Goal: Ask a question: Seek information or help from site administrators or community

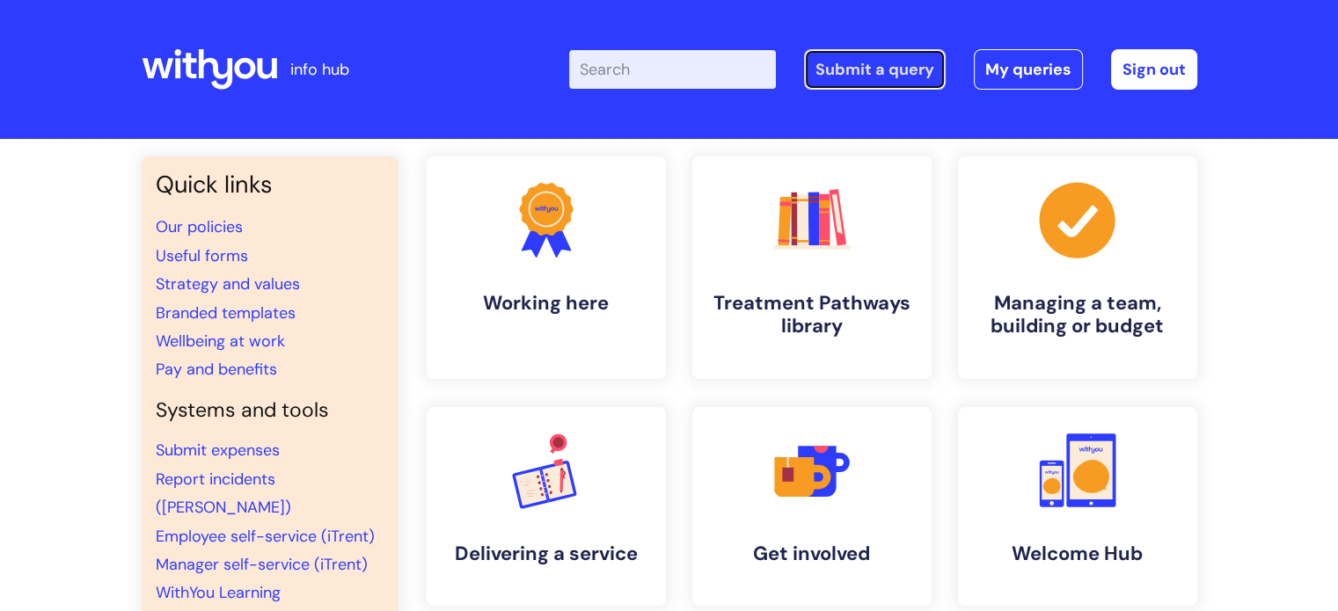
click at [876, 58] on link "Submit a query" at bounding box center [875, 69] width 142 height 40
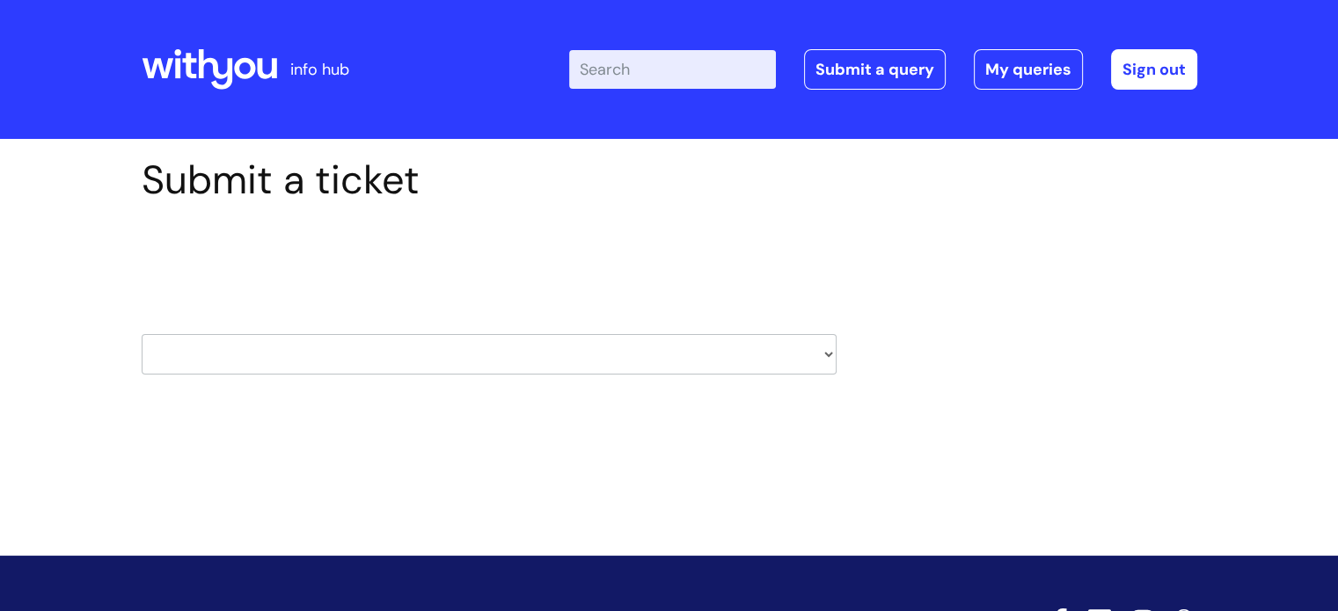
click at [332, 347] on select "HR / People IT and Support Clinical Drug Alerts Finance Accounts Data Support T…" at bounding box center [489, 354] width 695 height 40
select select "learning_and_development"
click at [142, 334] on select "HR / People IT and Support Clinical Drug Alerts Finance Accounts Data Support T…" at bounding box center [489, 354] width 695 height 40
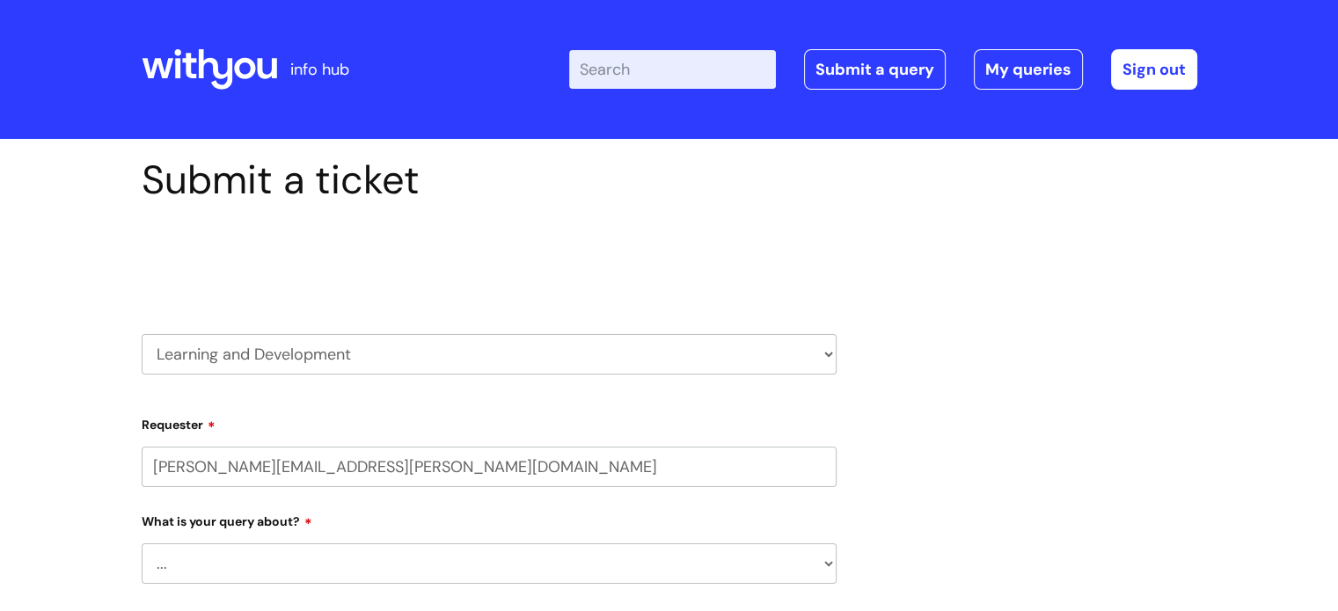
select select "80004157222"
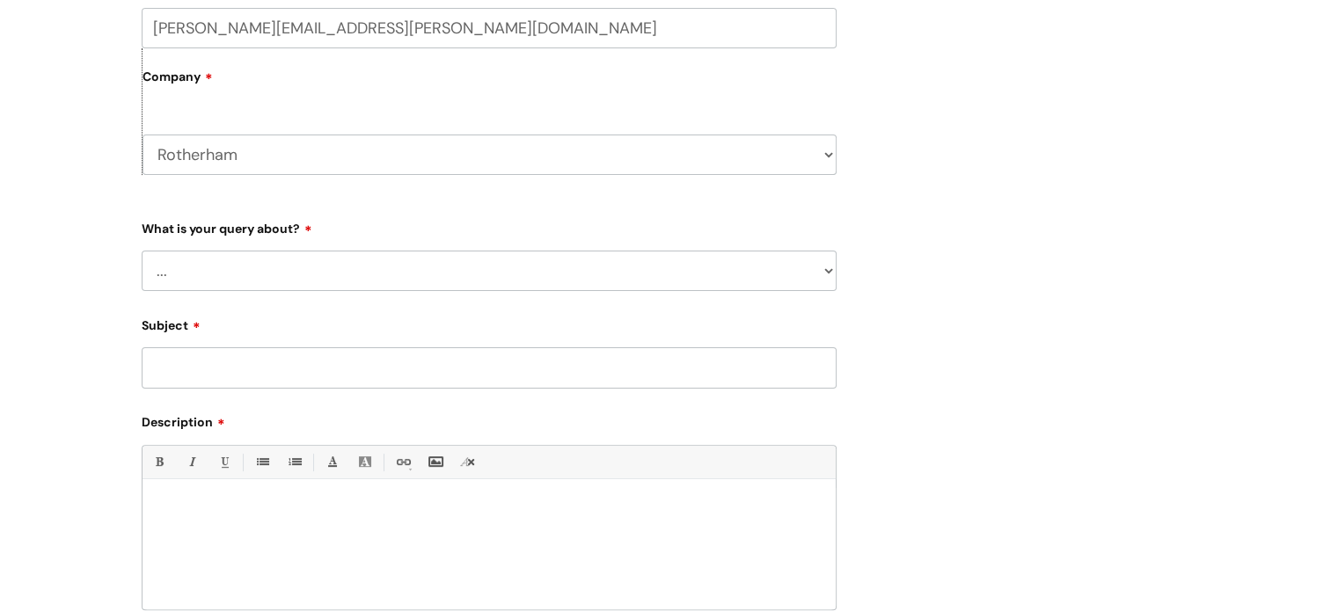
scroll to position [440, 0]
click at [252, 277] on select "... Question about a training course or session booking Ask about apprenticeshi…" at bounding box center [489, 270] width 695 height 40
select select "Can’t log in or access learning"
click at [142, 250] on select "... Question about a training course or session booking Ask about apprenticeshi…" at bounding box center [489, 270] width 695 height 40
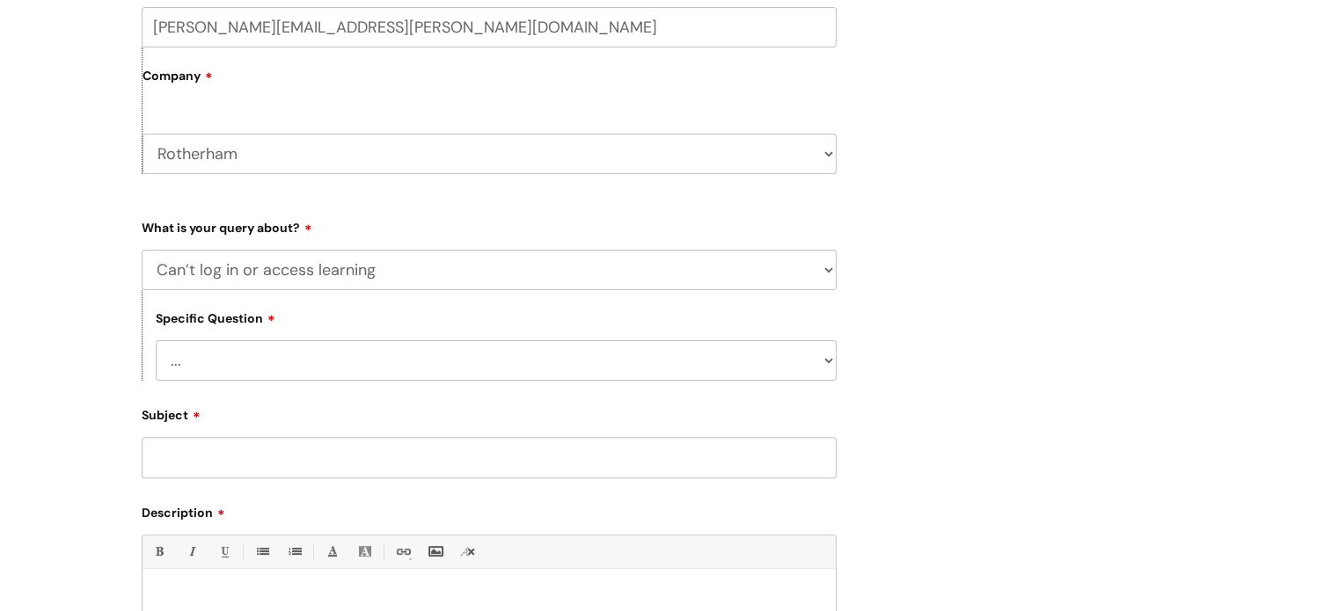
click at [240, 366] on select "... Issue accessing WithYou Learning Issue accessing an internal course Issue a…" at bounding box center [496, 360] width 681 height 40
select select "Issue accessing WithYou Learning"
click at [156, 341] on select "... Issue accessing WithYou Learning Issue accessing an internal course Issue a…" at bounding box center [496, 360] width 681 height 40
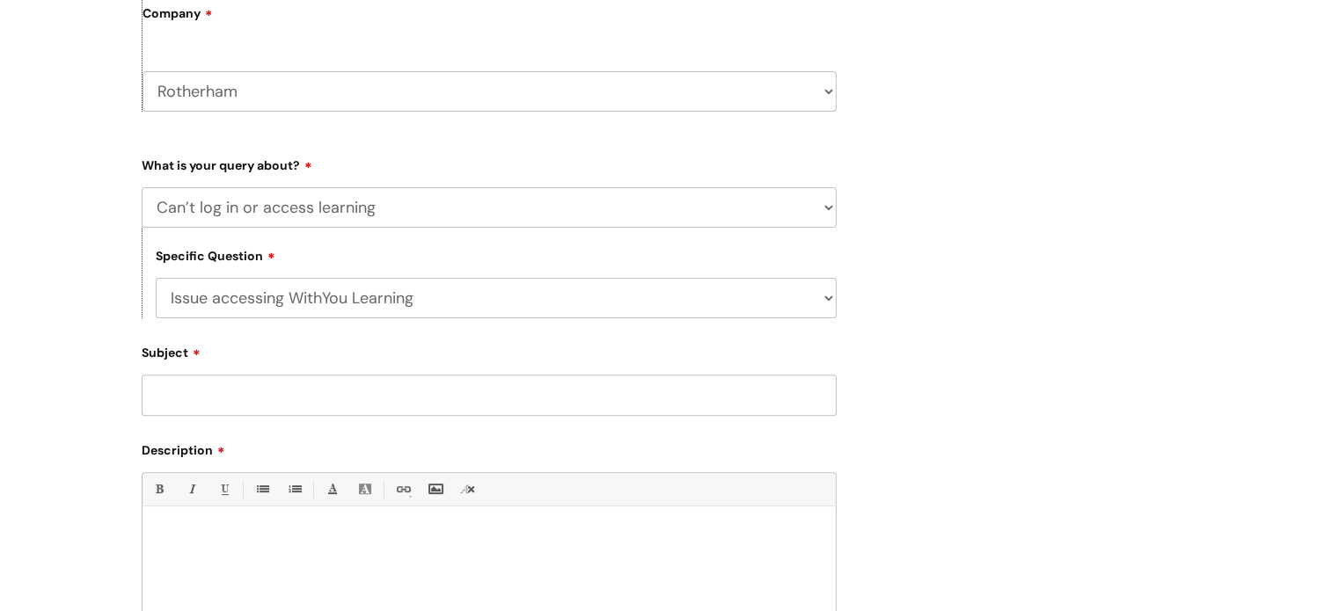
scroll to position [528, 0]
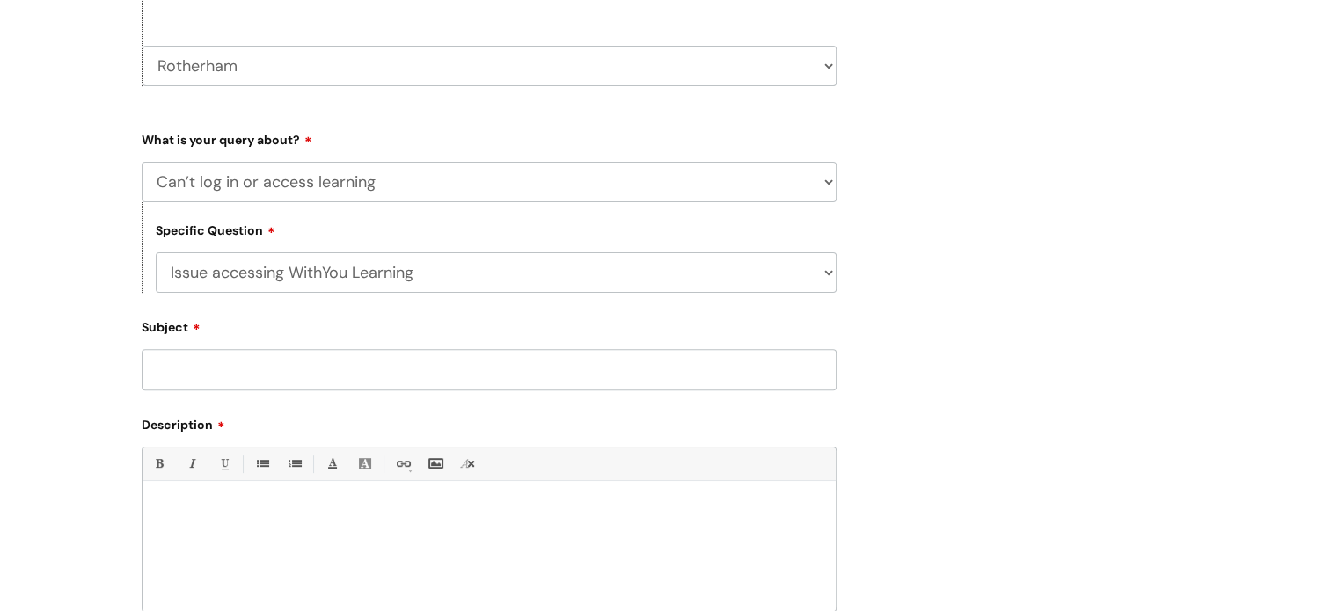
click at [250, 379] on input "Subject" at bounding box center [489, 369] width 695 height 40
type input "Leanne Busby can not access with you learning"
click at [260, 533] on div at bounding box center [488, 550] width 693 height 121
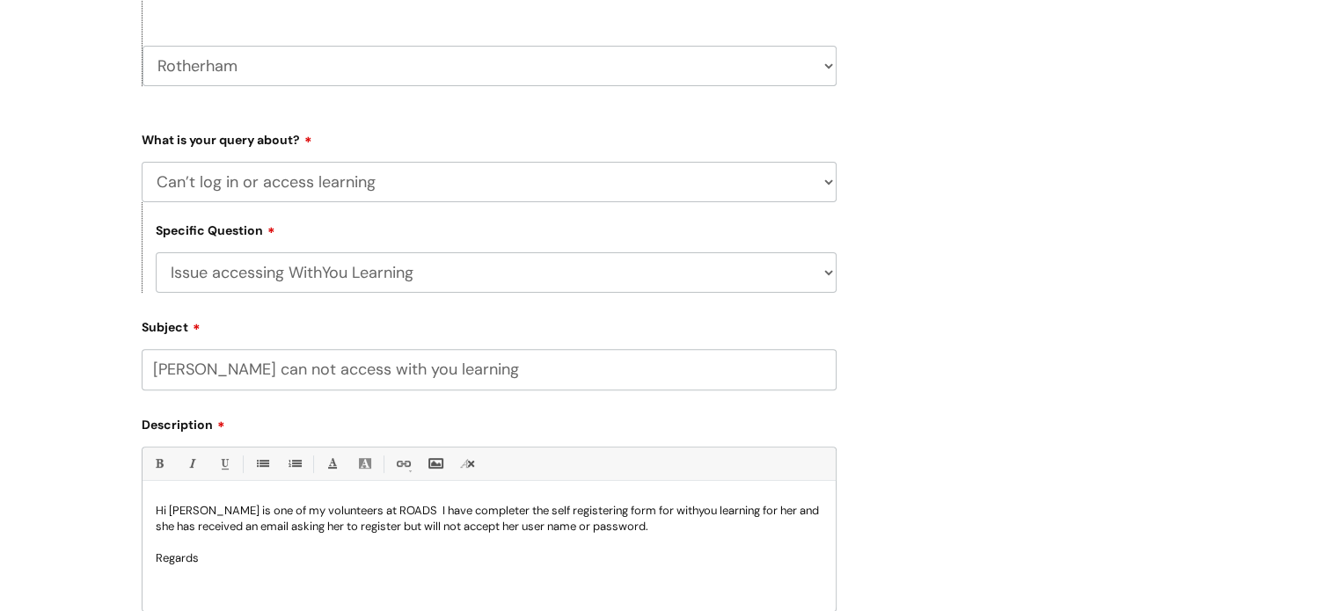
scroll to position [704, 0]
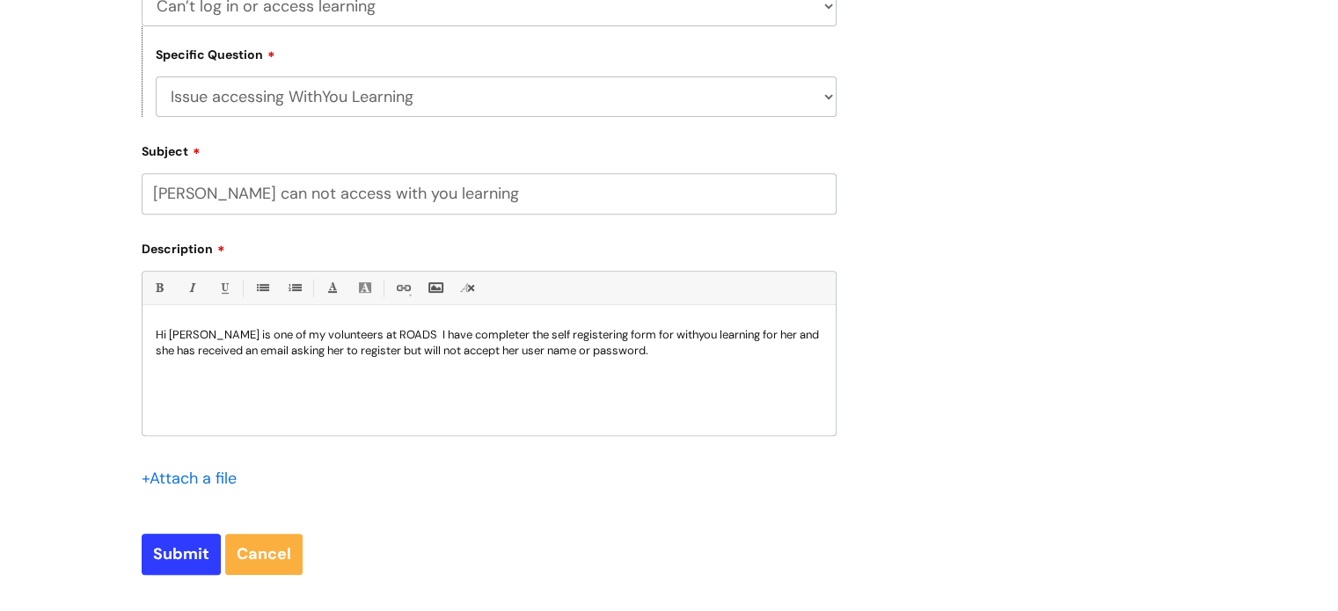
drag, startPoint x: 689, startPoint y: 339, endPoint x: 690, endPoint y: 393, distance: 54.6
click at [690, 393] on div "Hi Leanne Busby is one of my volunteers at ROADS I have completer the self regi…" at bounding box center [488, 374] width 693 height 121
click at [194, 558] on input "Submit" at bounding box center [181, 554] width 79 height 40
type input "Please Wait..."
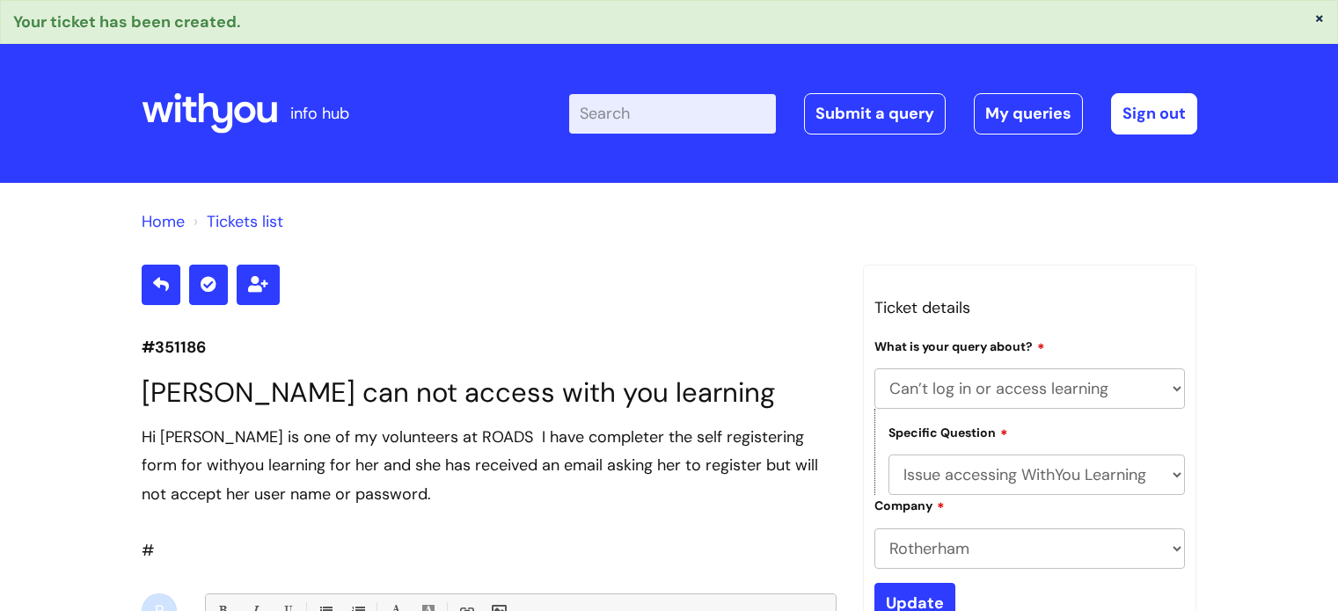
select select "Can’t log in or access learning"
select select "Issue accessing WithYou Learning"
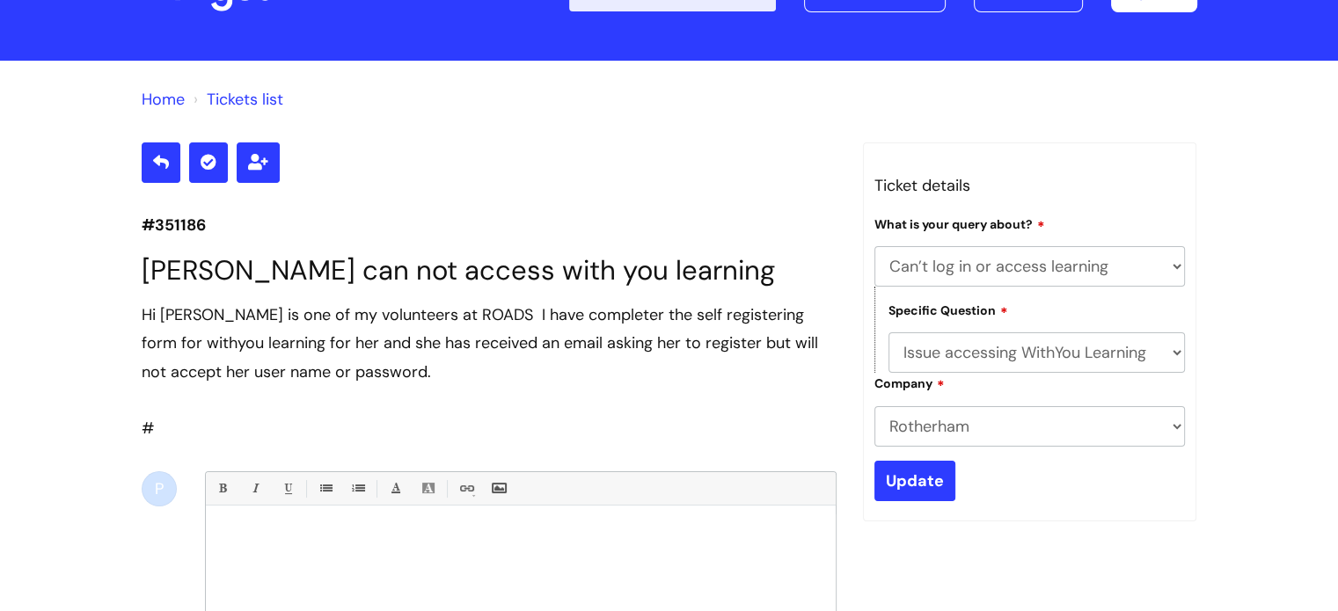
scroll to position [87, 0]
